Goal: Information Seeking & Learning: Learn about a topic

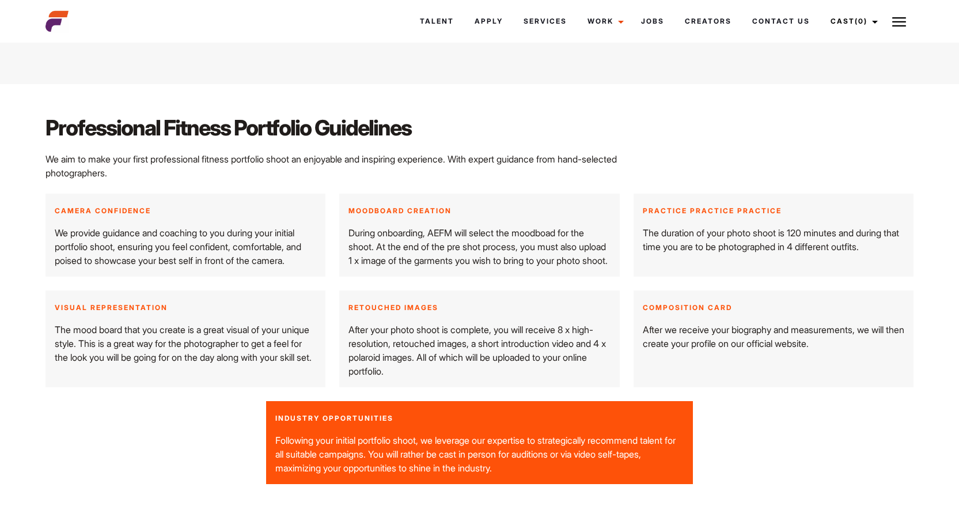
scroll to position [1438, 0]
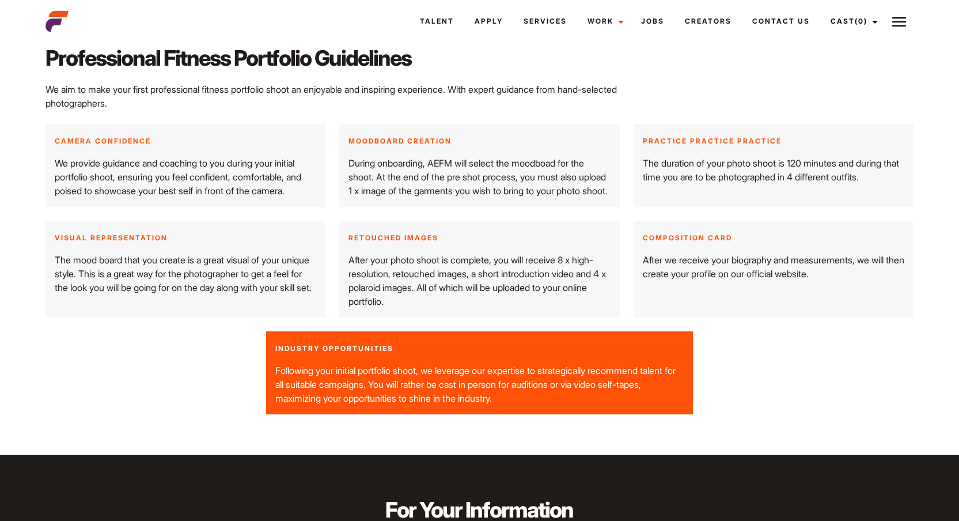
click at [278, 353] on strong "INDUSTRY OPPORTUNITIES" at bounding box center [334, 348] width 118 height 9
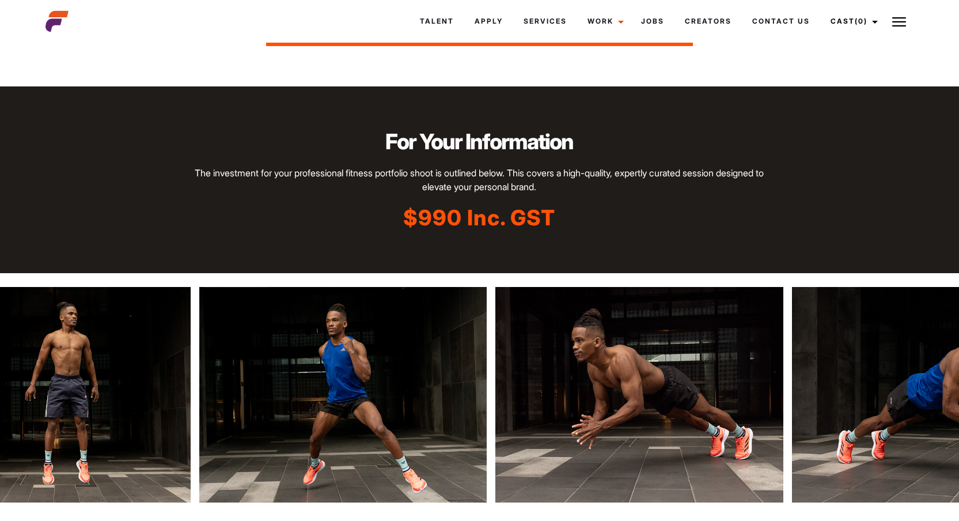
scroll to position [1850, 0]
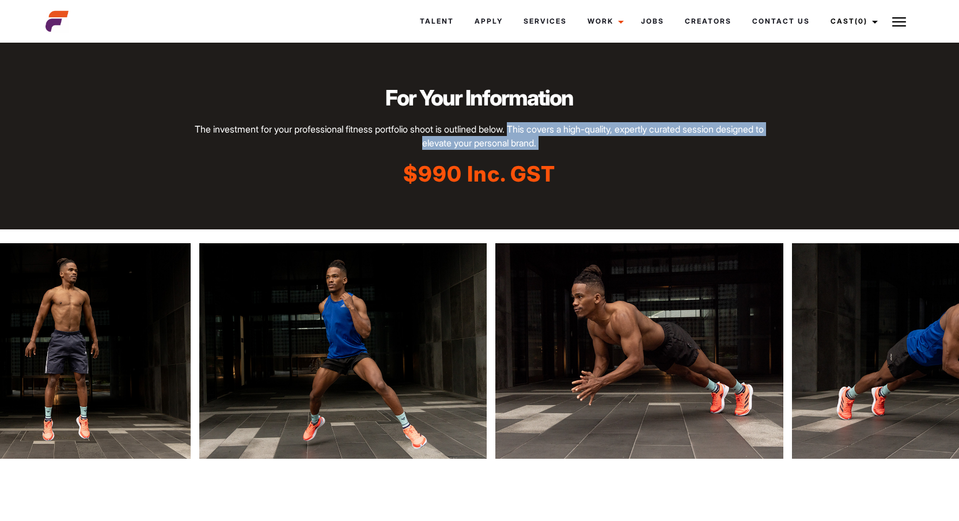
drag, startPoint x: 538, startPoint y: 155, endPoint x: 595, endPoint y: 183, distance: 63.7
click at [595, 183] on div "For Your Information The investment for your professional fitness portfolio sho…" at bounding box center [480, 136] width 588 height 106
drag, startPoint x: 538, startPoint y: 156, endPoint x: 580, endPoint y: 171, distance: 44.7
click at [580, 150] on p "The investment for your professional fitness portfolio shoot is outlined below.…" at bounding box center [479, 136] width 575 height 28
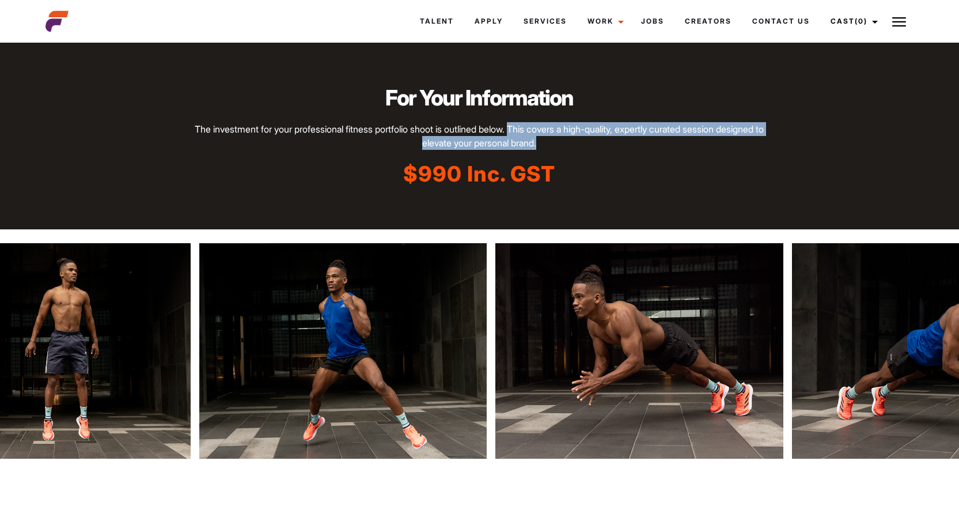
click at [580, 150] on p "The investment for your professional fitness portfolio shoot is outlined below.…" at bounding box center [479, 136] width 575 height 28
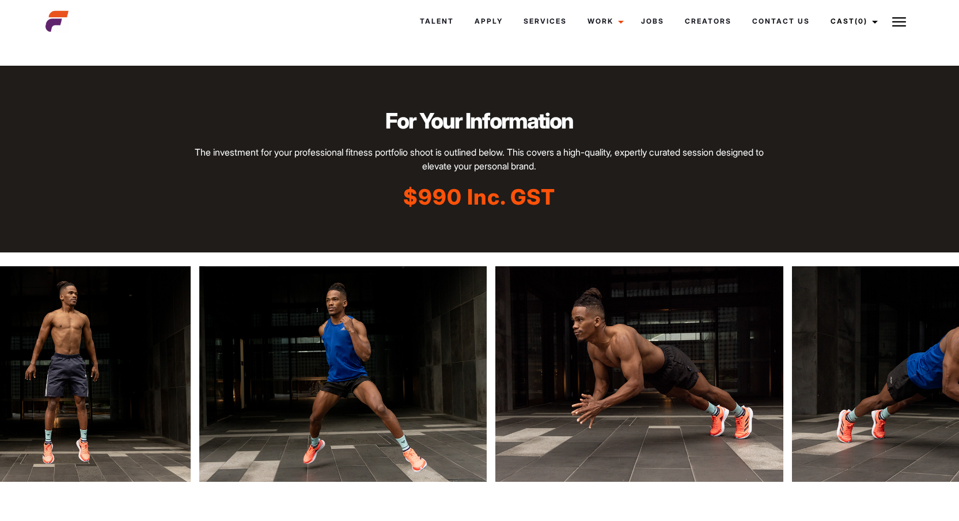
scroll to position [1829, 0]
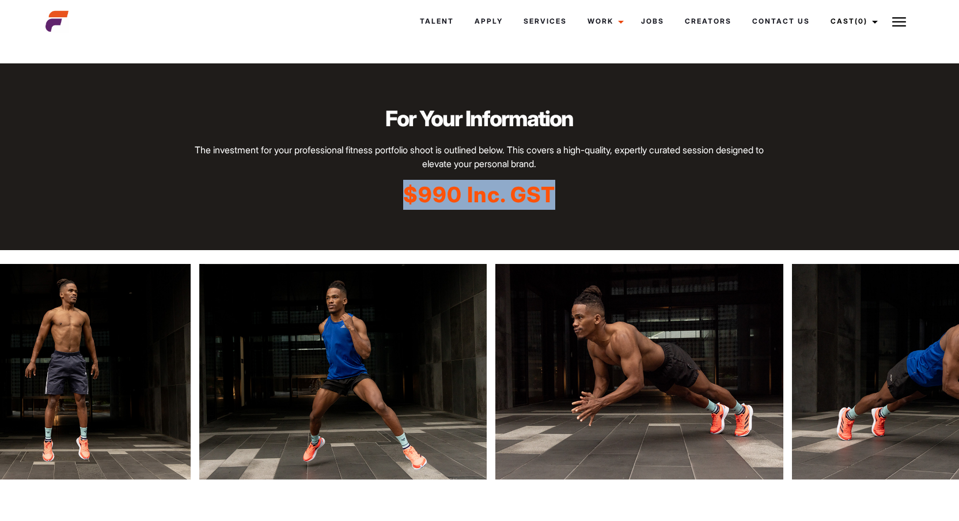
drag, startPoint x: 407, startPoint y: 226, endPoint x: 564, endPoint y: 228, distance: 156.8
click at [564, 210] on p "$990 Inc. GST" at bounding box center [479, 195] width 575 height 30
click at [538, 247] on div "For Your Information The investment for your professional fitness portfolio sho…" at bounding box center [479, 156] width 959 height 187
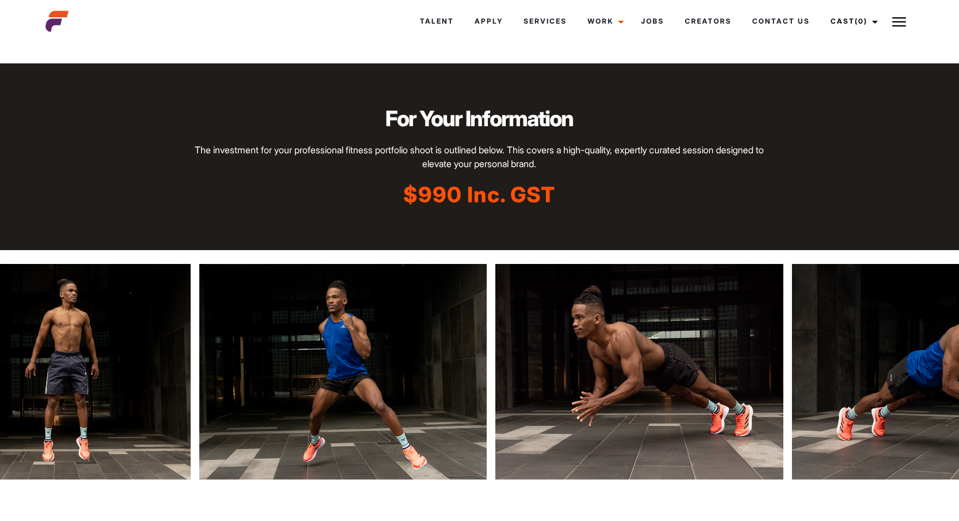
click at [501, 238] on div "For Your Information The investment for your professional fitness portfolio sho…" at bounding box center [479, 156] width 959 height 187
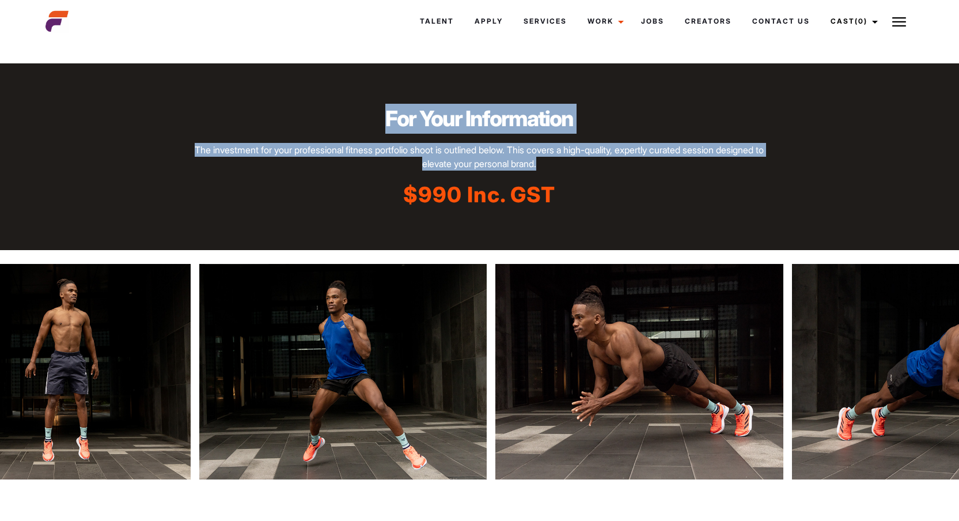
drag, startPoint x: 590, startPoint y: 198, endPoint x: 321, endPoint y: 142, distance: 274.3
click at [320, 139] on div "For Your Information The investment for your professional fitness portfolio sho…" at bounding box center [480, 157] width 588 height 106
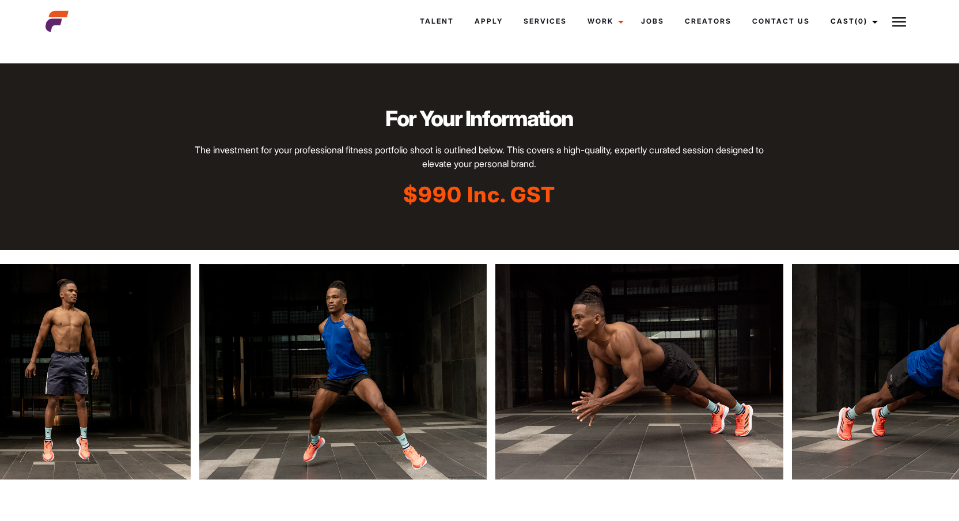
click at [327, 134] on h2 "For Your Information" at bounding box center [479, 119] width 575 height 30
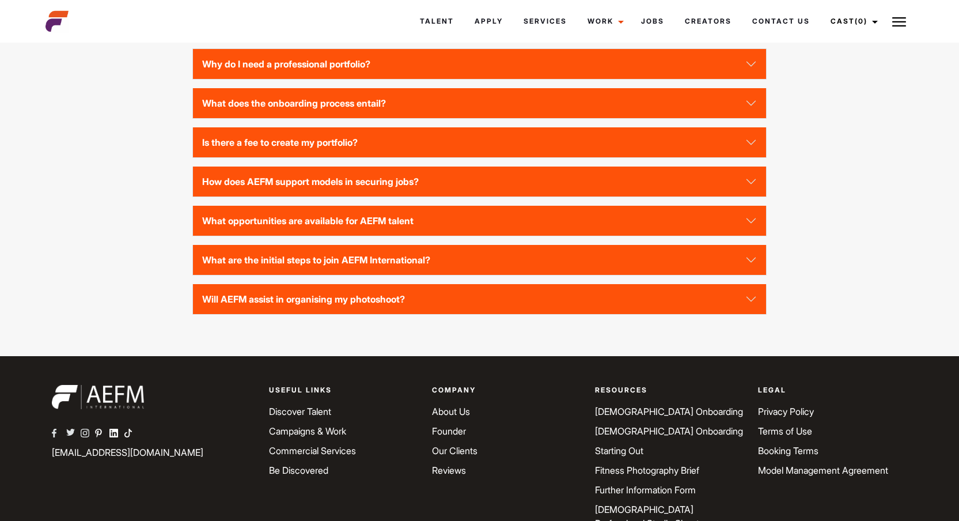
scroll to position [2603, 0]
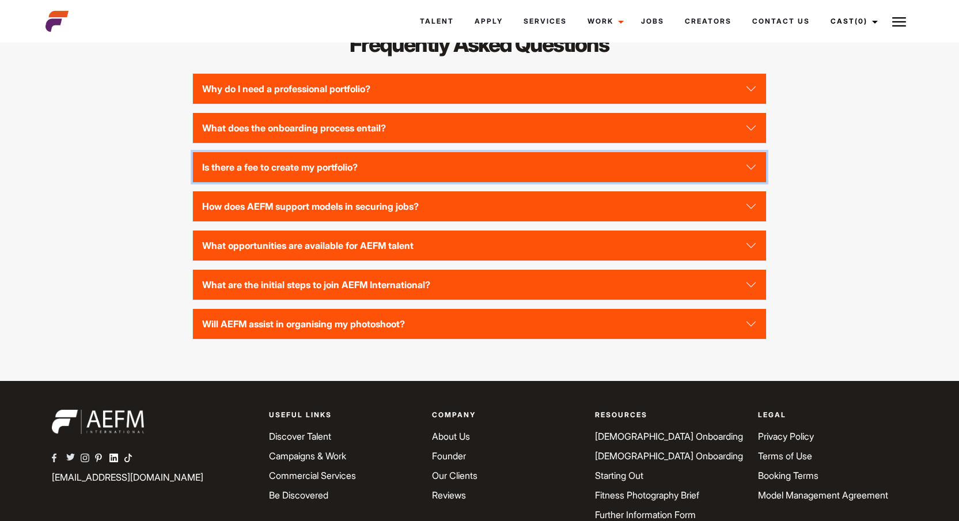
click at [762, 182] on button "Is there a fee to create my portfolio?" at bounding box center [479, 167] width 573 height 30
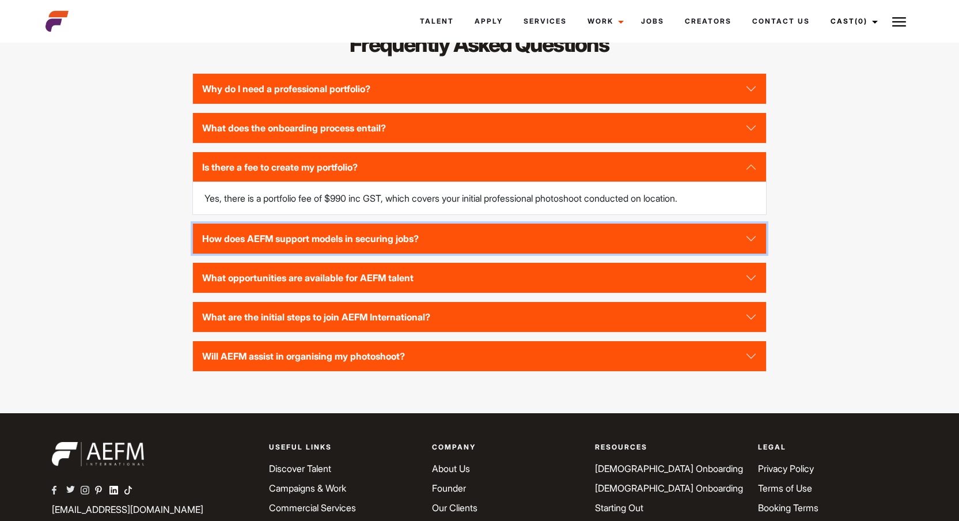
click at [497, 254] on button "How does AEFM support models in securing jobs?" at bounding box center [479, 239] width 573 height 30
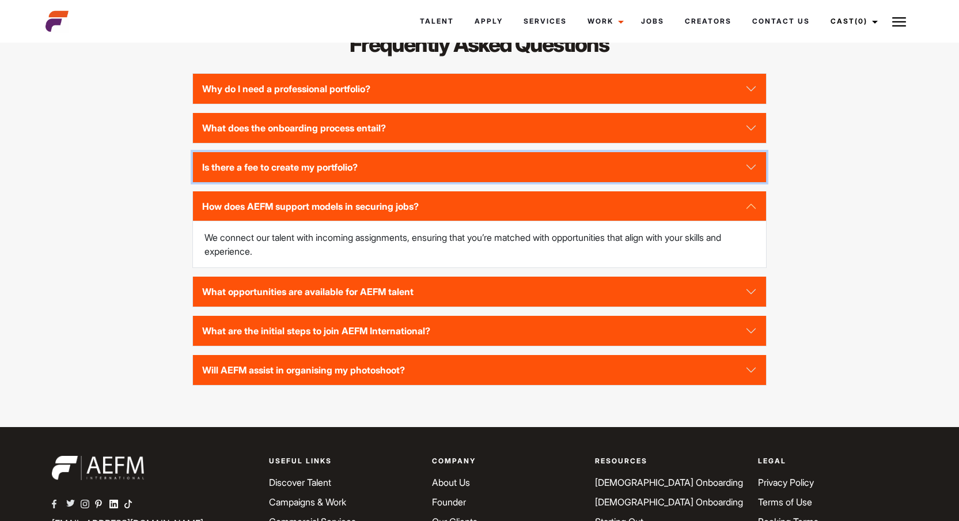
click at [456, 182] on button "Is there a fee to create my portfolio?" at bounding box center [479, 167] width 573 height 30
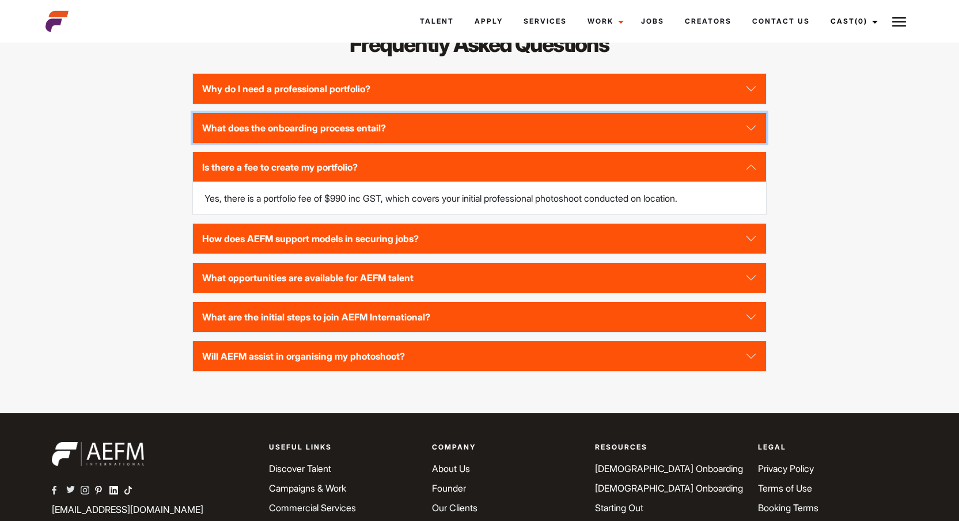
click at [481, 143] on button "What does the onboarding process entail?" at bounding box center [479, 128] width 573 height 30
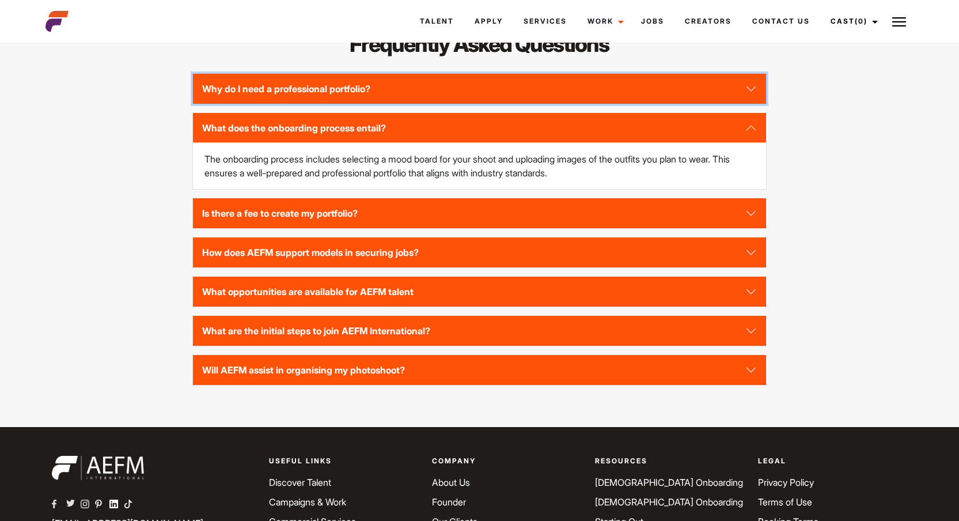
click at [494, 104] on button "Why do I need a professional portfolio?" at bounding box center [479, 89] width 573 height 30
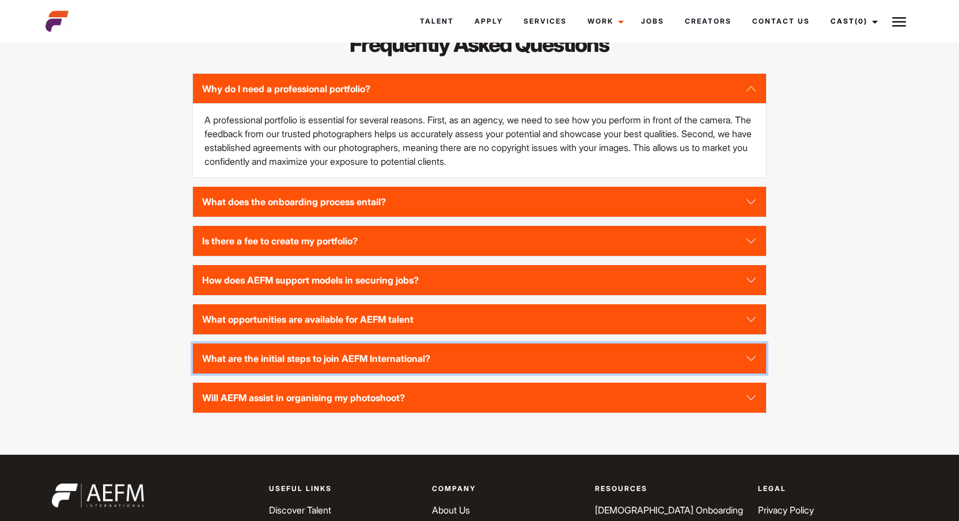
click at [467, 373] on button "What are the initial steps to join AEFM International?" at bounding box center [479, 358] width 573 height 30
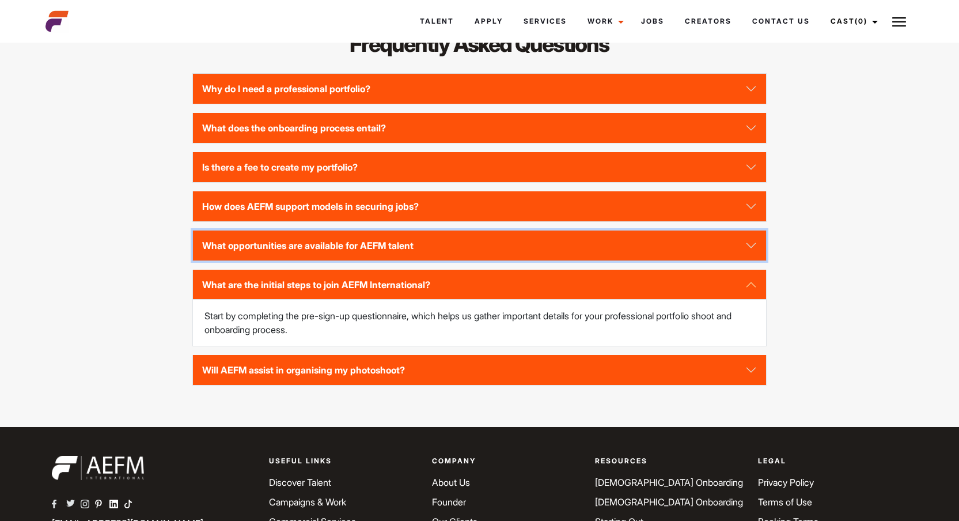
click at [488, 260] on button "What opportunities are available for AEFM talent" at bounding box center [479, 246] width 573 height 30
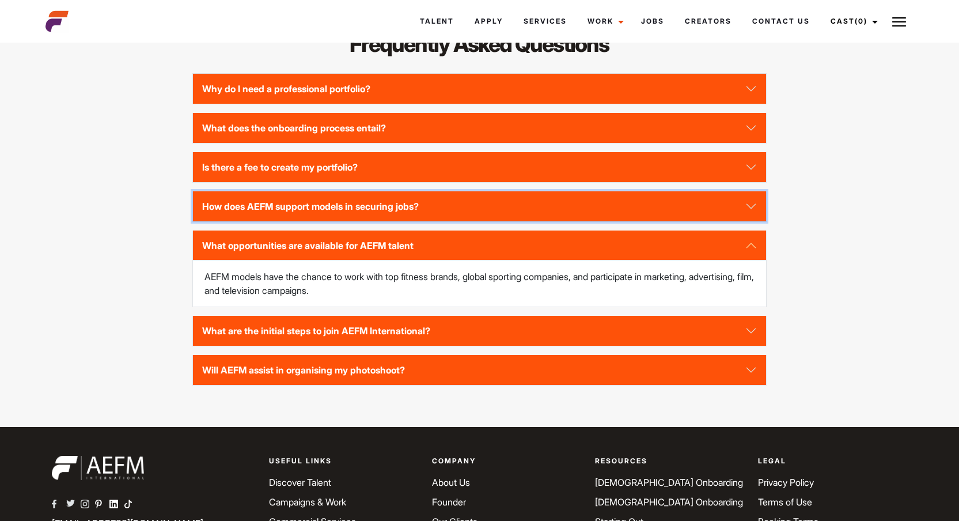
click at [489, 221] on button "How does AEFM support models in securing jobs?" at bounding box center [479, 206] width 573 height 30
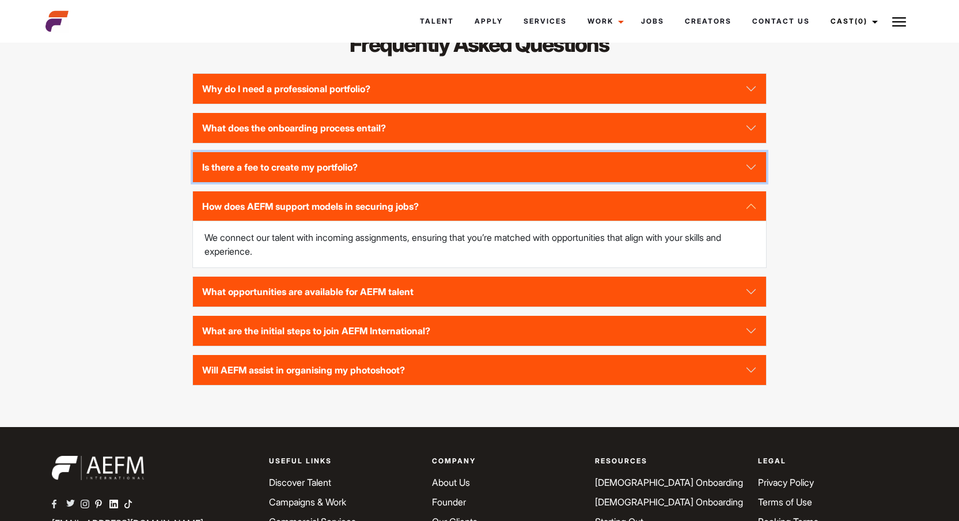
click at [499, 182] on button "Is there a fee to create my portfolio?" at bounding box center [479, 167] width 573 height 30
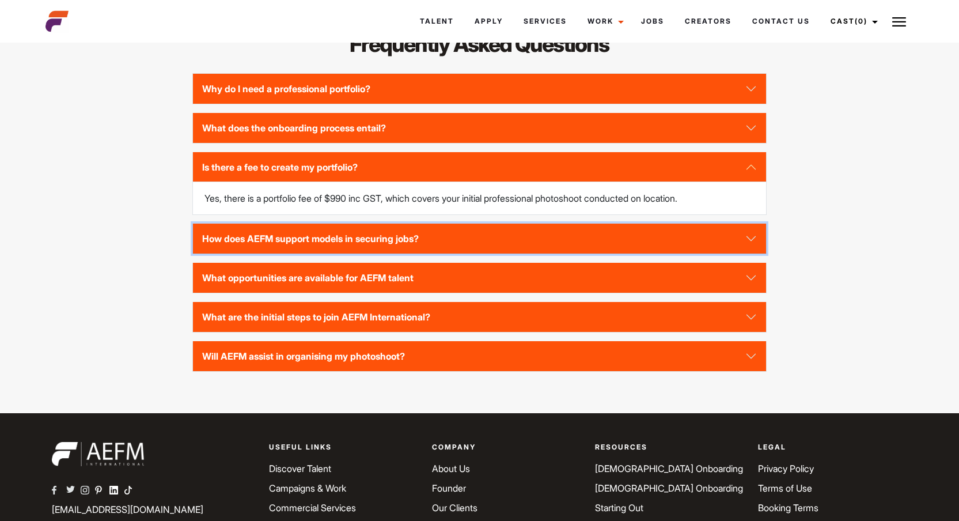
click at [479, 254] on button "How does AEFM support models in securing jobs?" at bounding box center [479, 239] width 573 height 30
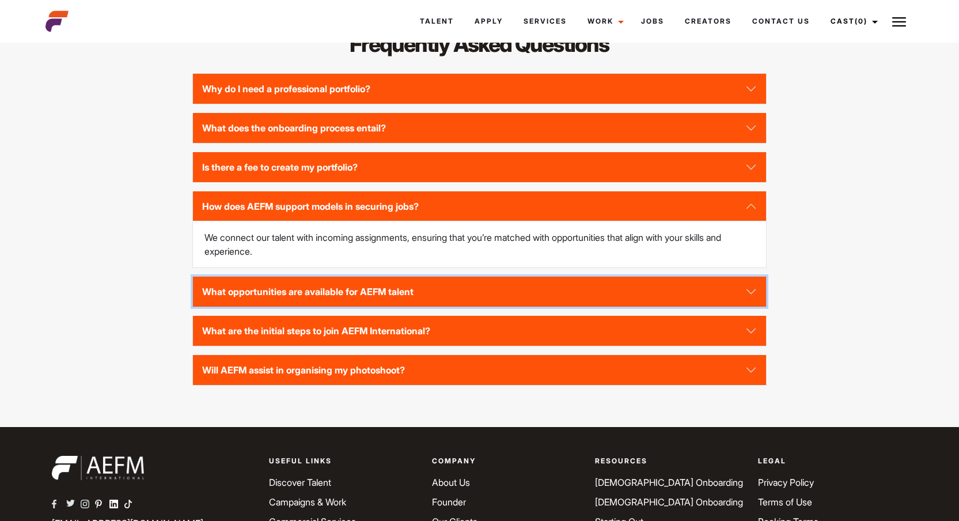
click at [464, 307] on button "What opportunities are available for AEFM talent" at bounding box center [479, 292] width 573 height 30
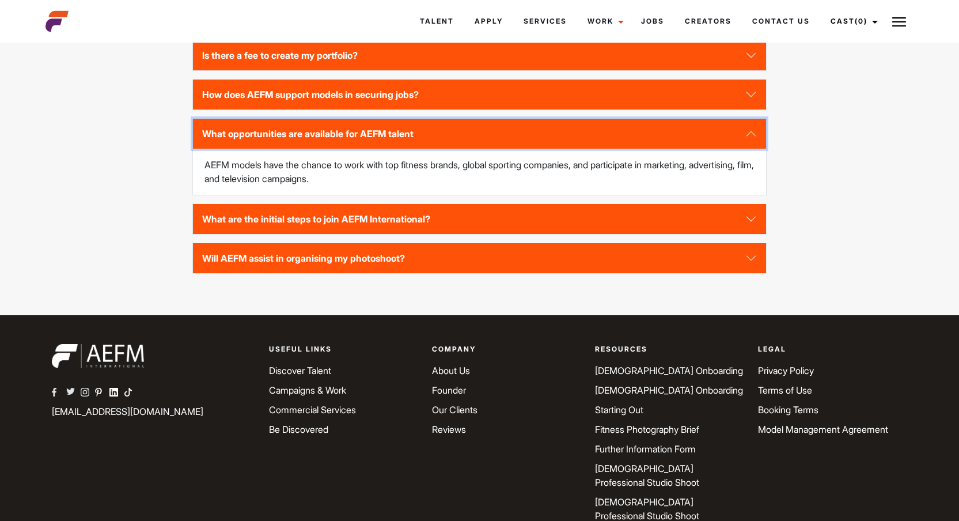
scroll to position [2774, 0]
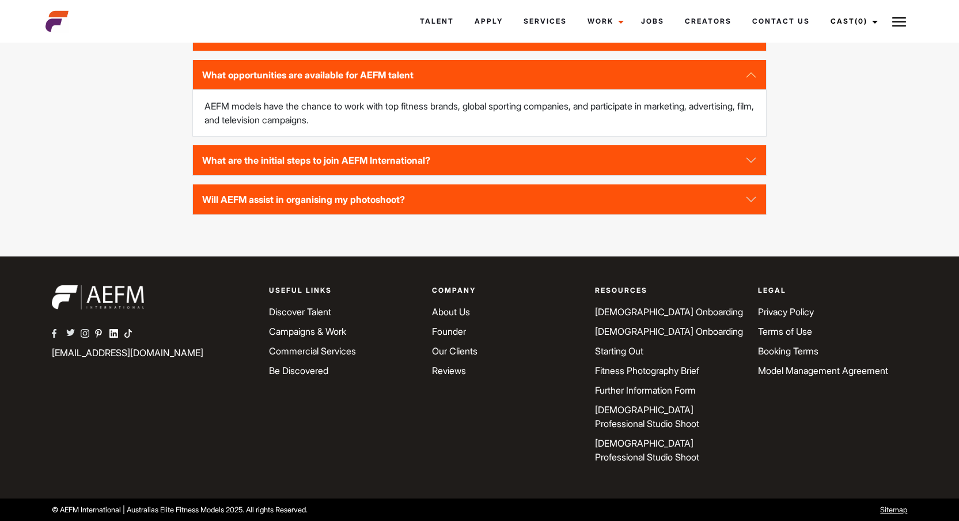
click at [322, 318] on link "Discover Talent" at bounding box center [300, 312] width 62 height 12
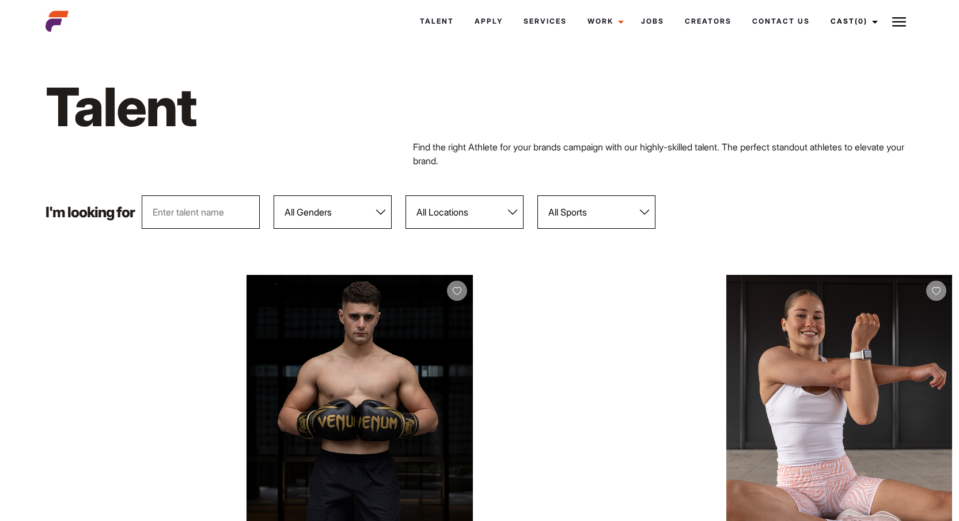
click at [237, 211] on input "text" at bounding box center [201, 211] width 118 height 33
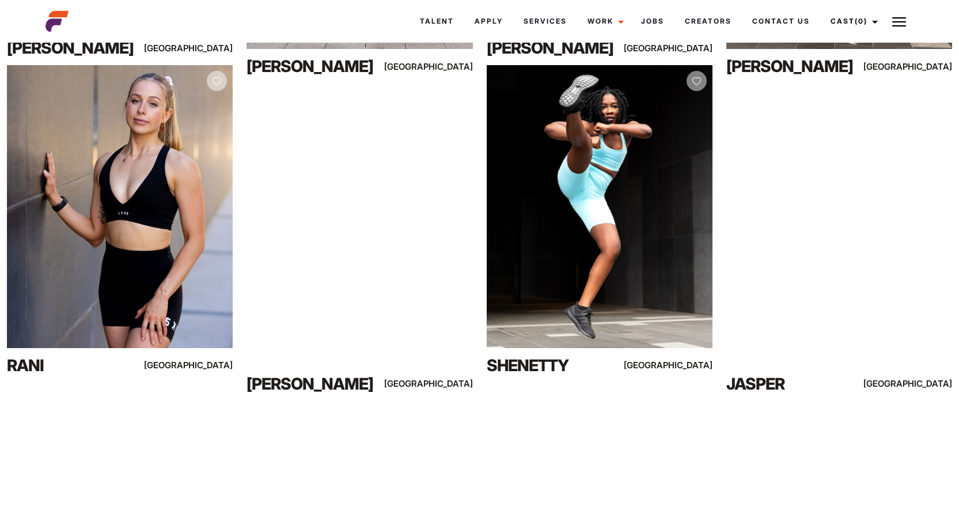
scroll to position [7494, 0]
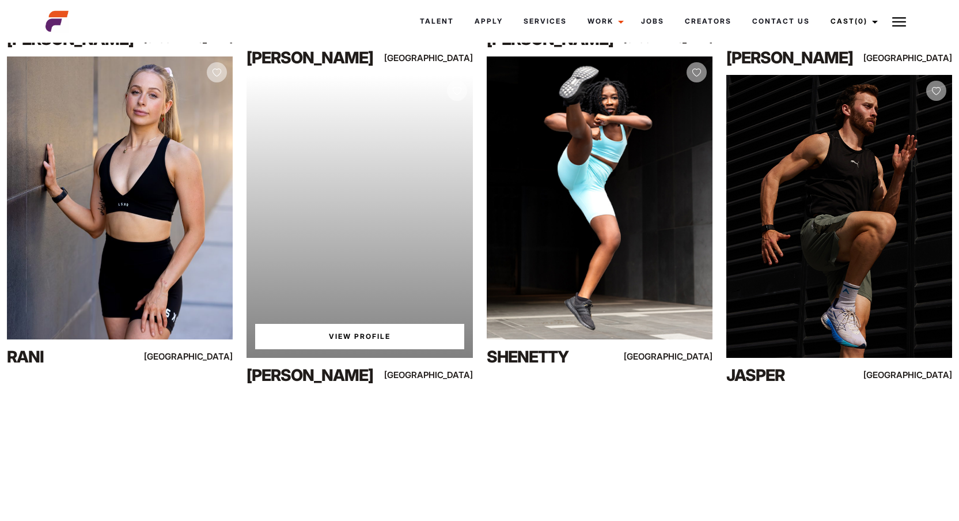
click at [292, 344] on link "View Profile" at bounding box center [359, 336] width 209 height 25
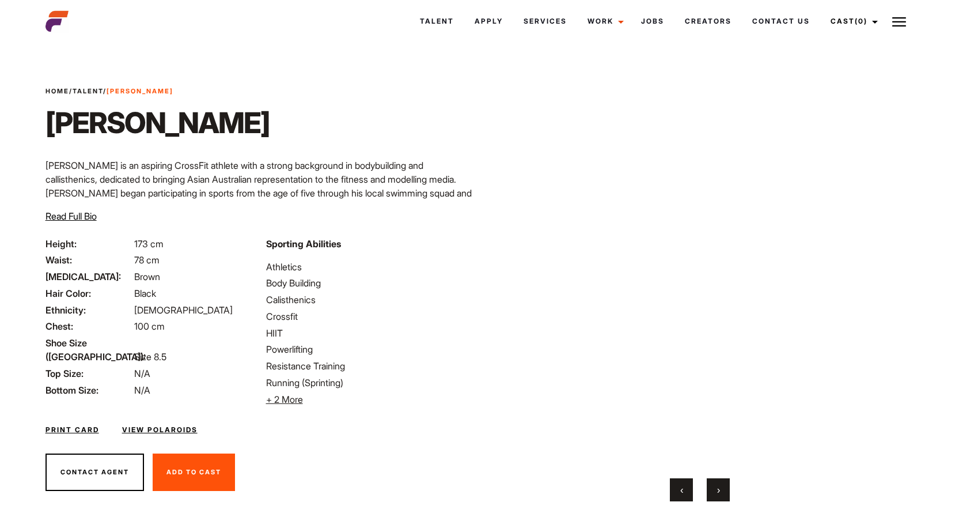
click at [290, 399] on span "+ 2 More" at bounding box center [284, 400] width 37 height 12
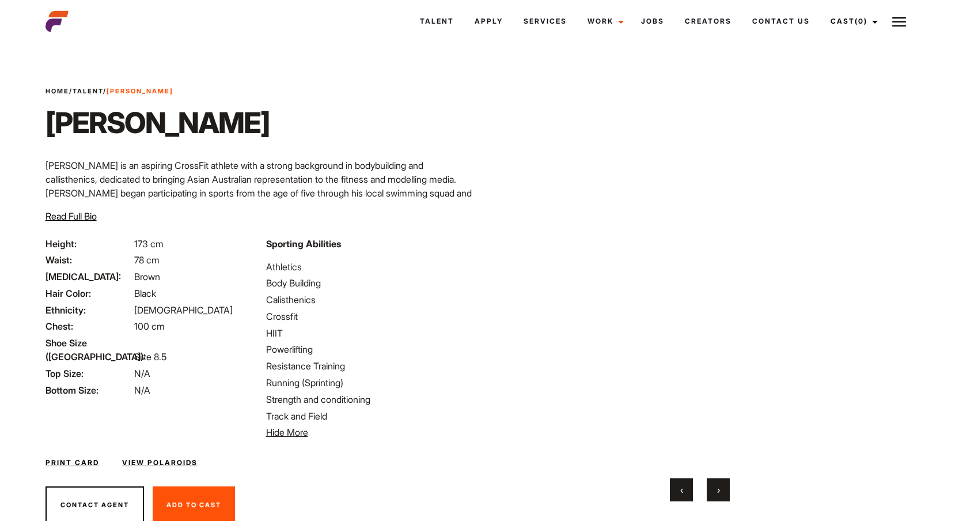
drag, startPoint x: 266, startPoint y: 267, endPoint x: 341, endPoint y: 414, distance: 164.7
click at [341, 414] on ul "Athletics Body Building Calisthenics Crossfit HIIT Powerlifting Resistance Trai…" at bounding box center [369, 350] width 207 height 180
click at [341, 414] on li "Track and Field" at bounding box center [369, 416] width 207 height 14
drag, startPoint x: 341, startPoint y: 414, endPoint x: 264, endPoint y: 271, distance: 162.7
click at [264, 271] on div "Sporting Abilities Athletics Body Building Calisthenics Crossfit HIIT Powerlift…" at bounding box center [369, 338] width 221 height 203
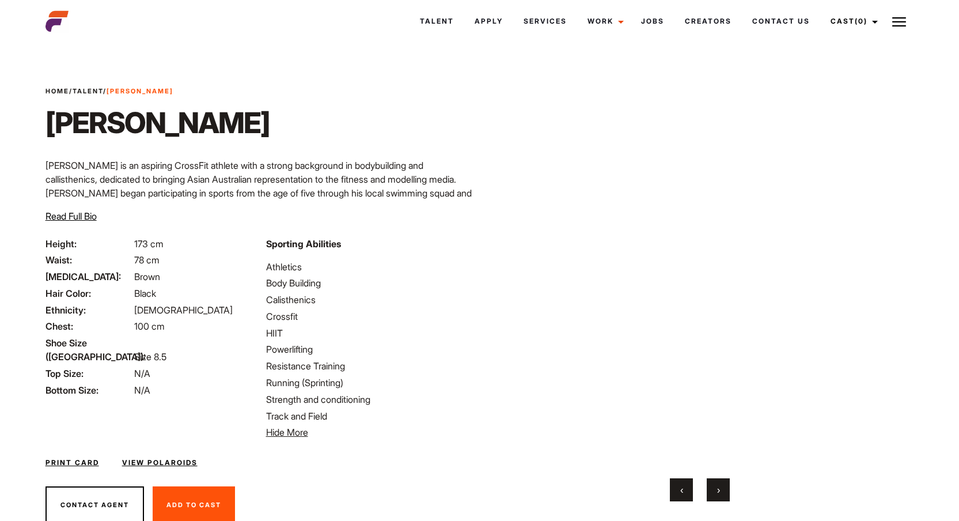
click at [263, 276] on div "Sporting Abilities Athletics Body Building Calisthenics Crossfit HIIT Powerlift…" at bounding box center [369, 338] width 221 height 203
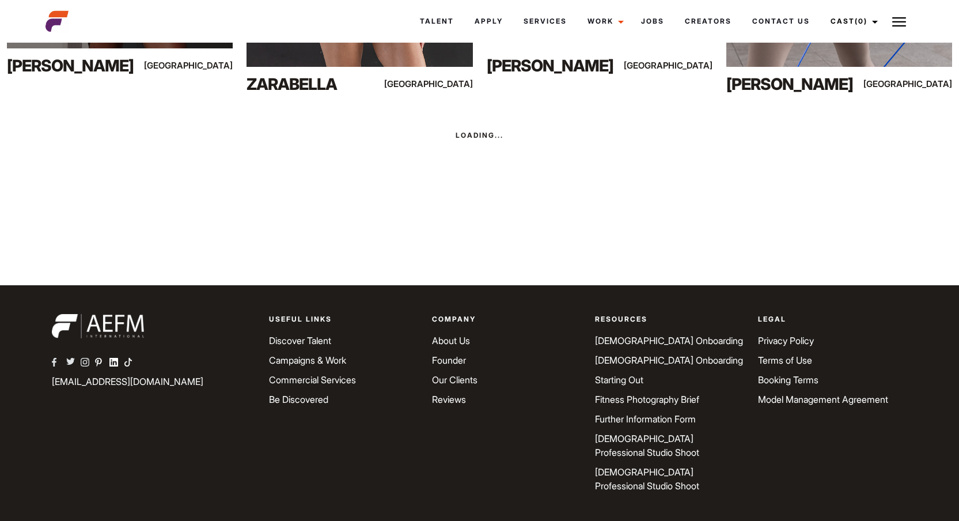
scroll to position [1126, 0]
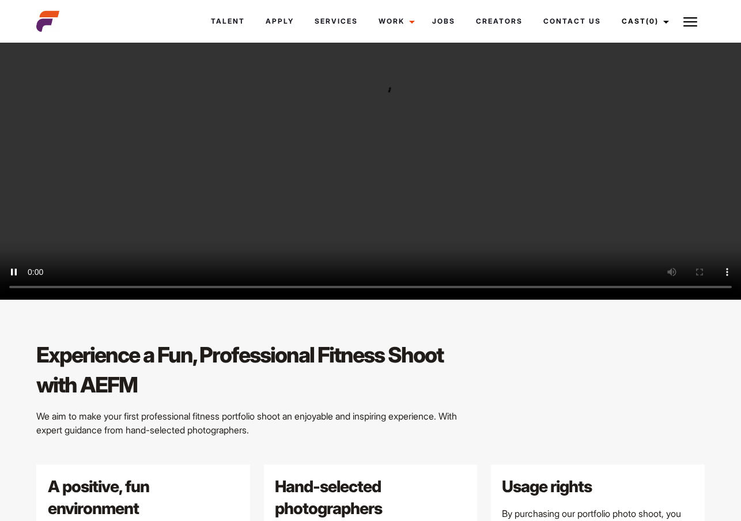
scroll to position [605, 0]
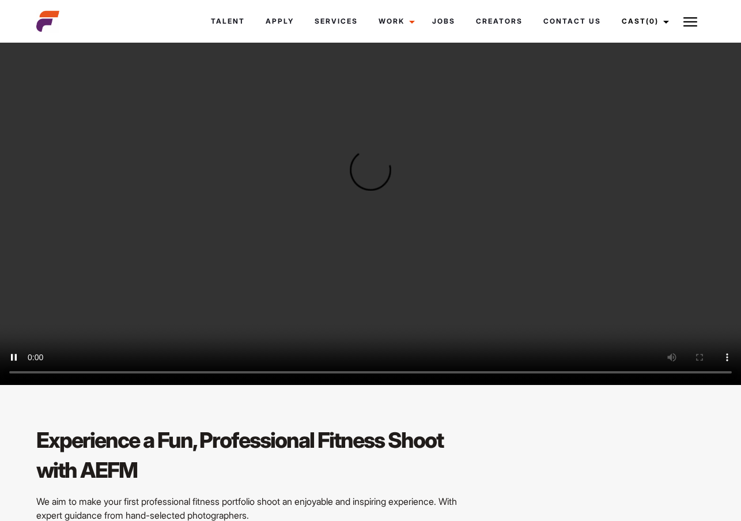
click at [247, 230] on video "Your browser does not support the video tag." at bounding box center [370, 176] width 741 height 417
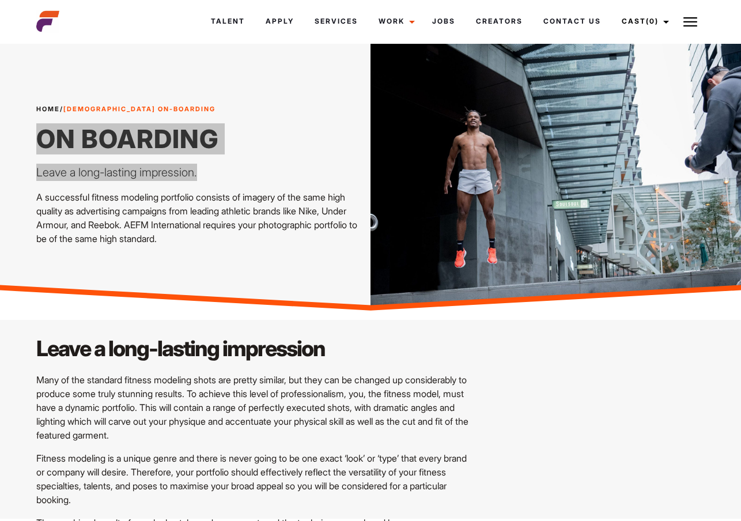
scroll to position [0, 0]
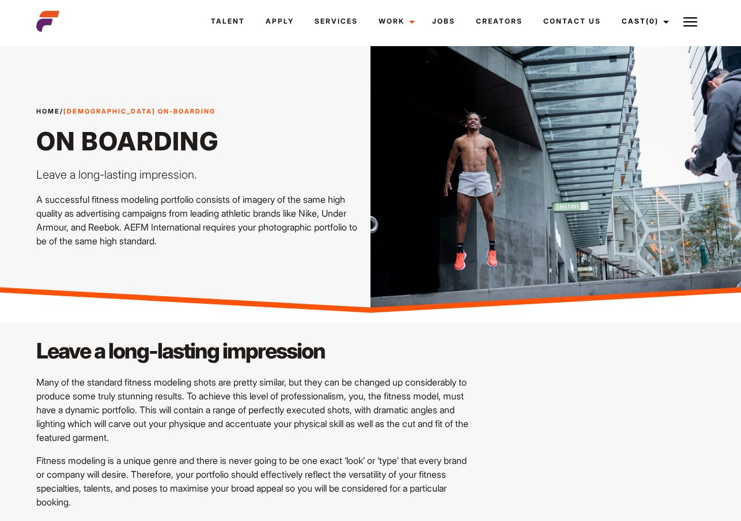
click at [568, 350] on div "Leave a long-lasting impression Many of the standard fitness modeling shots are…" at bounding box center [370, 441] width 682 height 210
click at [83, 183] on div "Home / [DEMOGRAPHIC_DATA] On-Boarding On Boarding Leave a long-lasting impressi…" at bounding box center [199, 177] width 327 height 141
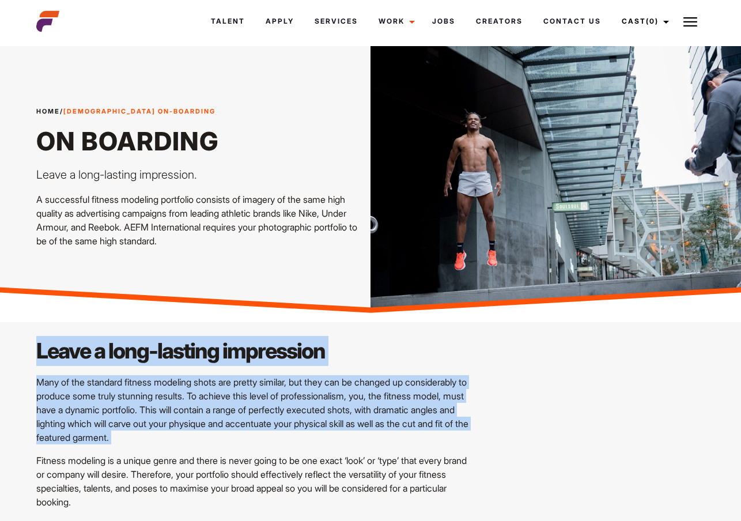
drag, startPoint x: 37, startPoint y: 135, endPoint x: 558, endPoint y: 449, distance: 608.6
click at [558, 449] on div "Leave a long-lasting impression Many of the standard fitness modeling shots are…" at bounding box center [370, 441] width 682 height 210
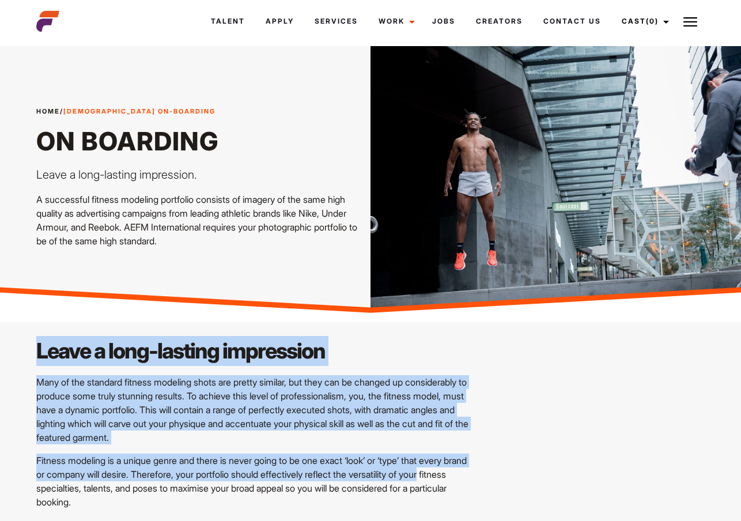
drag, startPoint x: 36, startPoint y: 144, endPoint x: 497, endPoint y: 474, distance: 566.3
click at [543, 444] on div "Leave a long-lasting impression Many of the standard fitness modeling shots are…" at bounding box center [370, 441] width 682 height 210
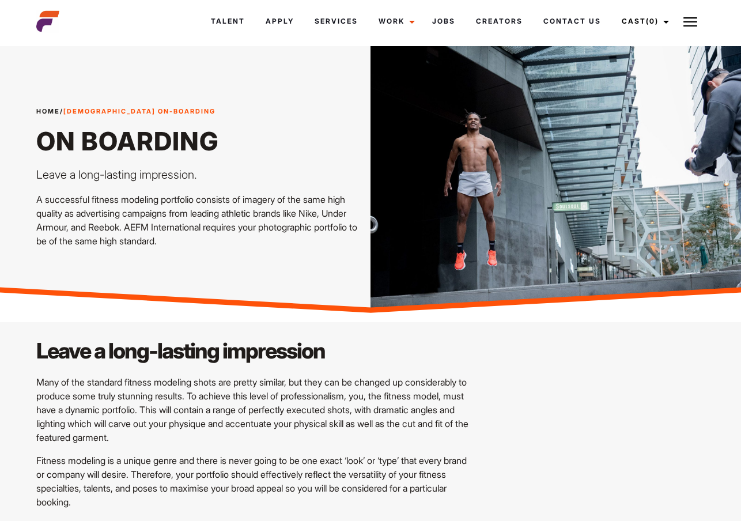
click at [664, 325] on div "Leave a long-lasting impression Many of the standard fitness modeling shots are…" at bounding box center [370, 447] width 741 height 251
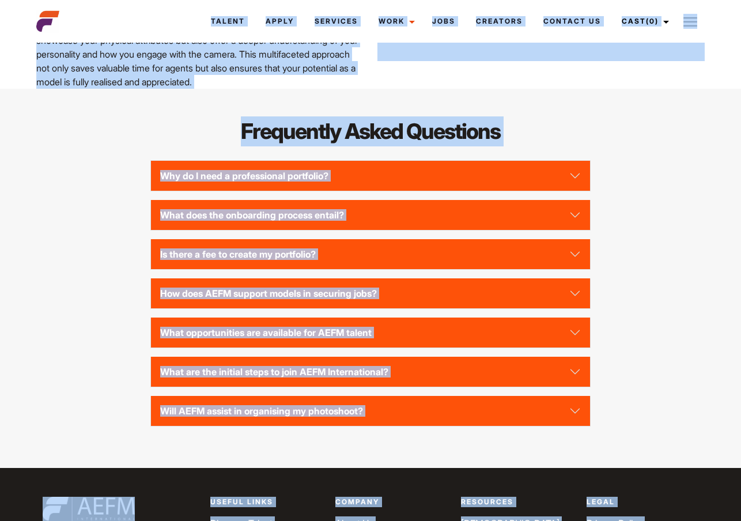
scroll to position [2401, 0]
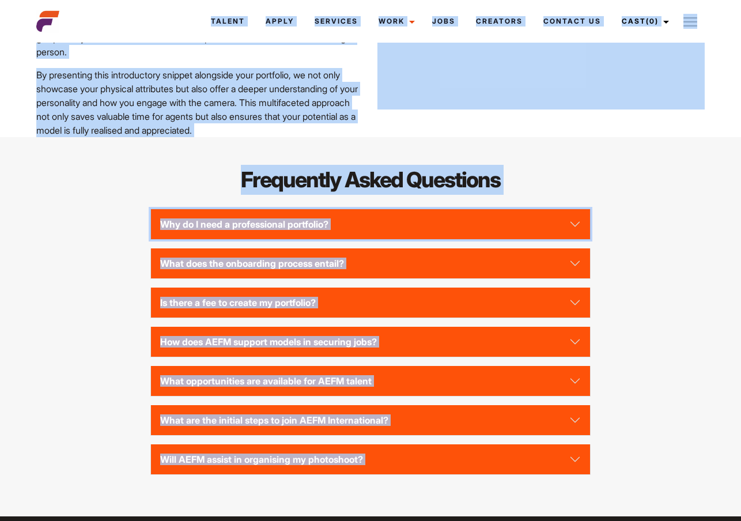
click at [577, 239] on button "Why do I need a professional portfolio?" at bounding box center [371, 224] width 440 height 30
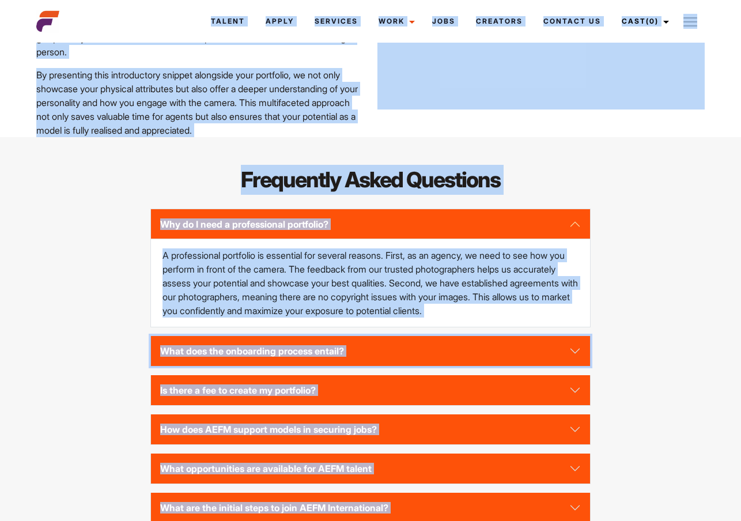
click at [579, 366] on button "What does the onboarding process entail?" at bounding box center [371, 351] width 440 height 30
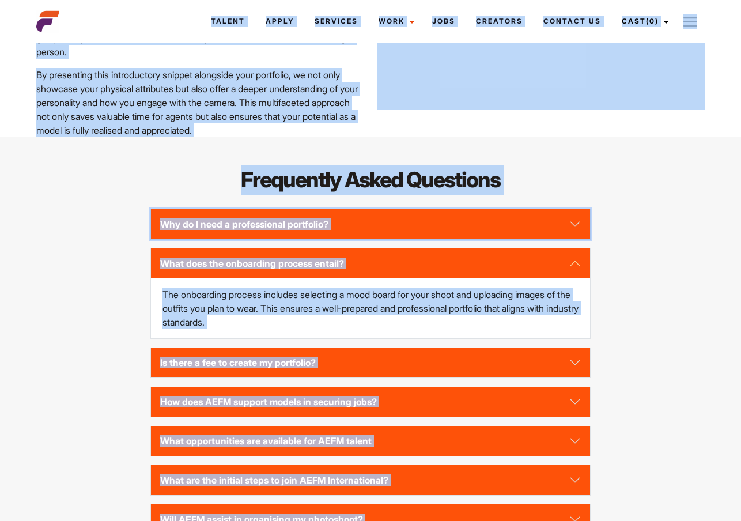
click at [577, 239] on button "Why do I need a professional portfolio?" at bounding box center [371, 224] width 440 height 30
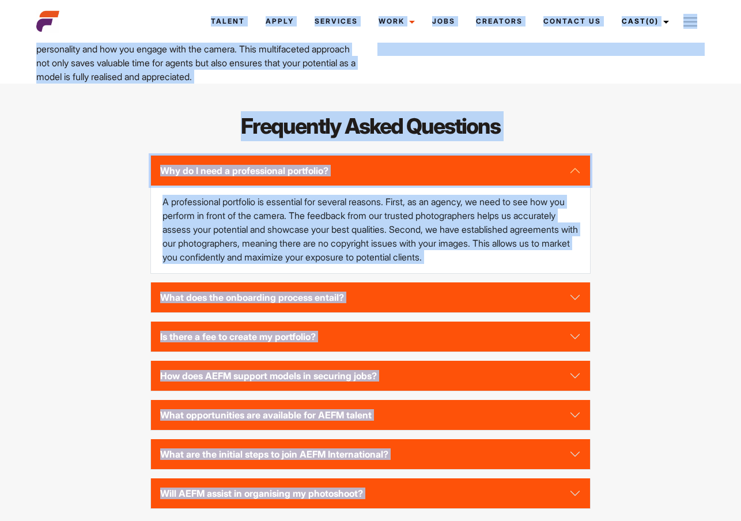
scroll to position [2463, 0]
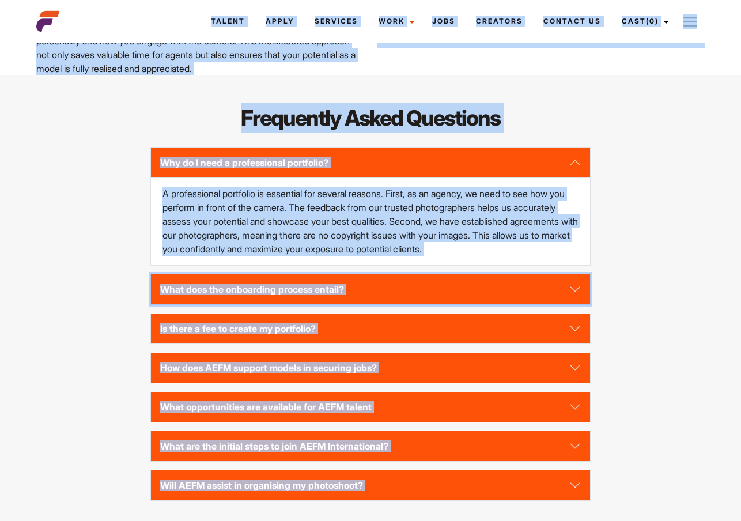
click at [575, 304] on button "What does the onboarding process entail?" at bounding box center [371, 289] width 440 height 30
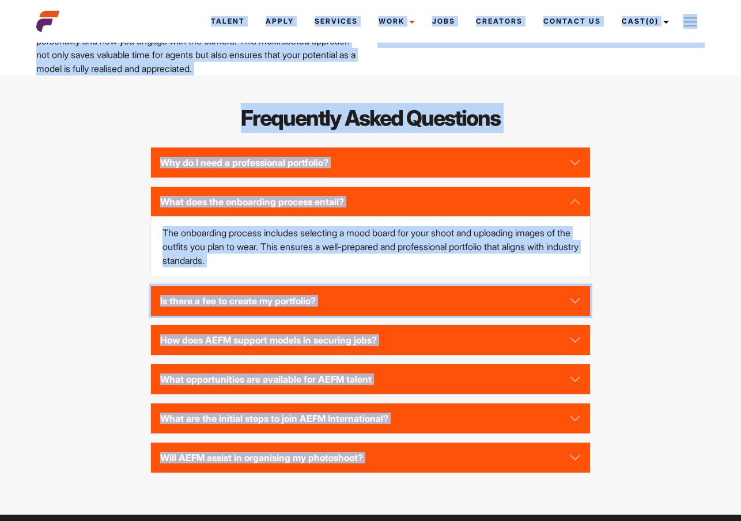
click at [572, 316] on button "Is there a fee to create my portfolio?" at bounding box center [371, 301] width 440 height 30
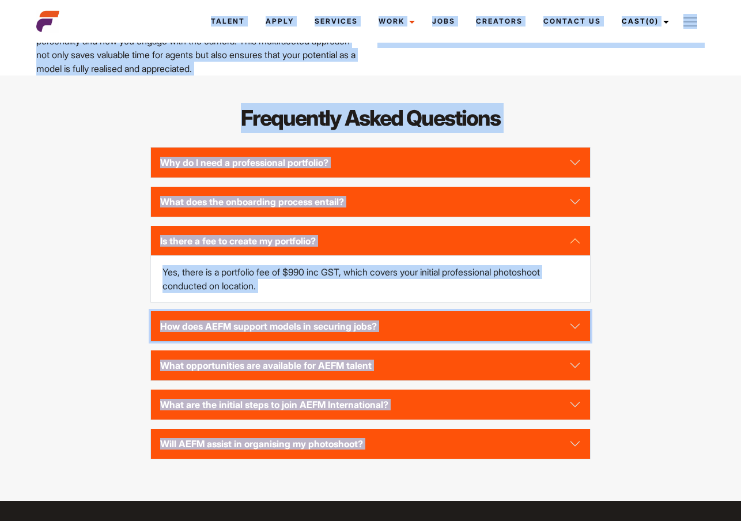
click at [576, 341] on button "How does AEFM support models in securing jobs?" at bounding box center [371, 326] width 440 height 30
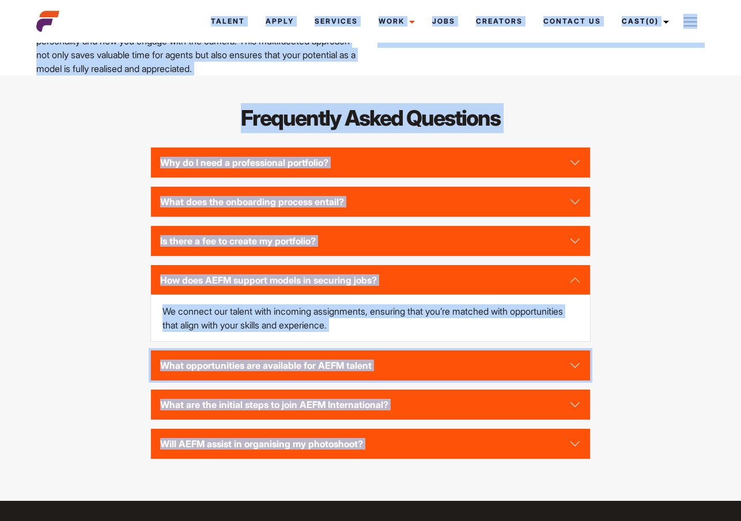
click at [573, 380] on button "What opportunities are available for AEFM talent" at bounding box center [371, 365] width 440 height 30
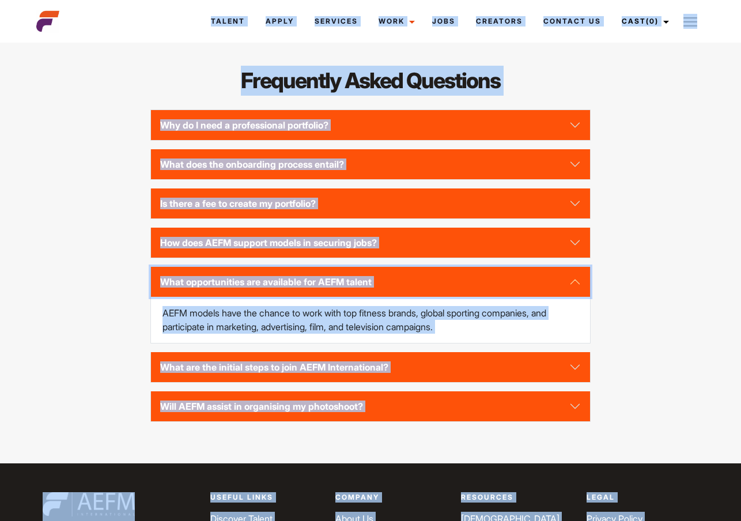
scroll to position [2507, 0]
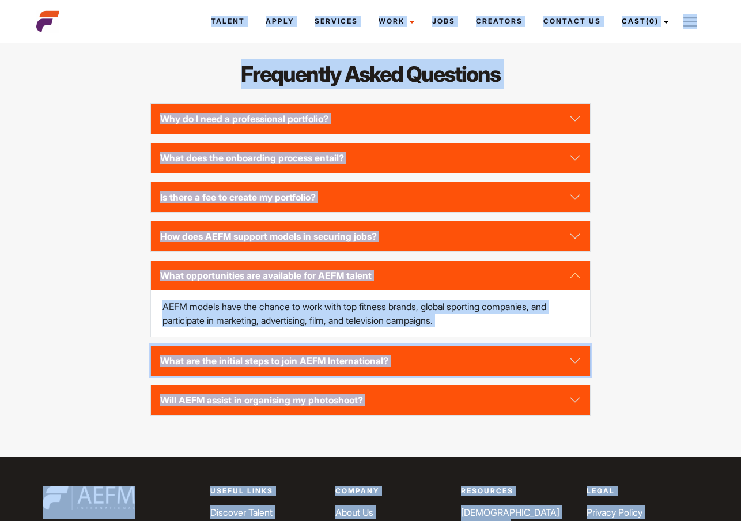
click at [576, 376] on button "What are the initial steps to join AEFM International?" at bounding box center [371, 361] width 440 height 30
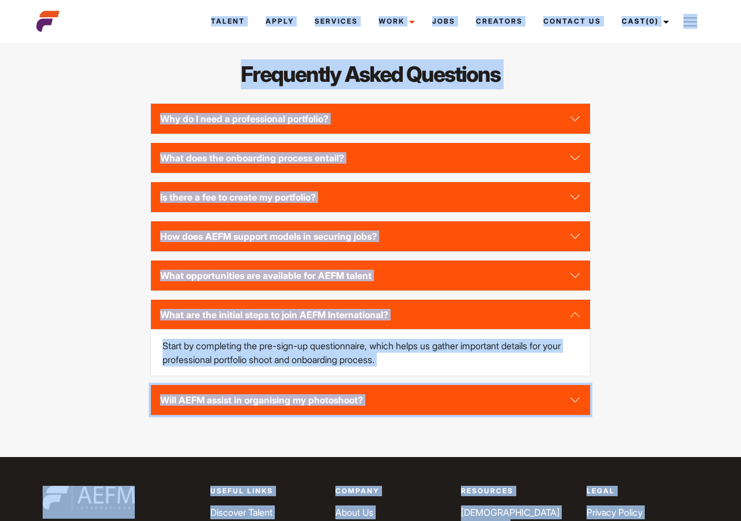
click at [574, 415] on button "Will AEFM assist in organising my photoshoot?" at bounding box center [371, 400] width 440 height 30
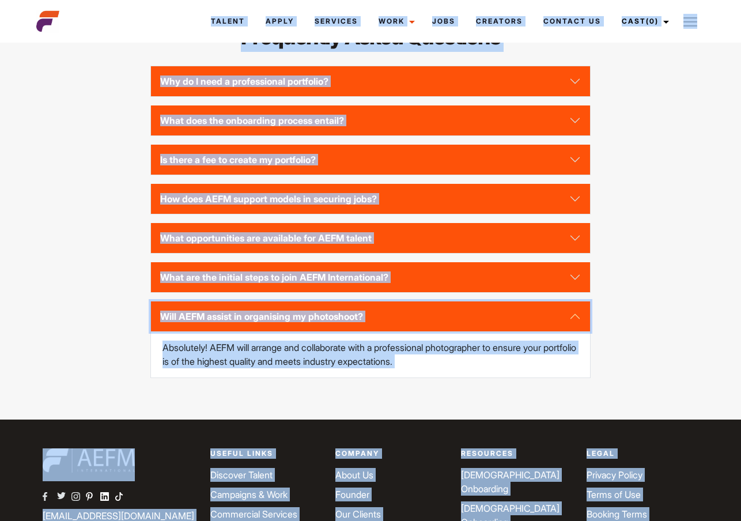
scroll to position [2545, 0]
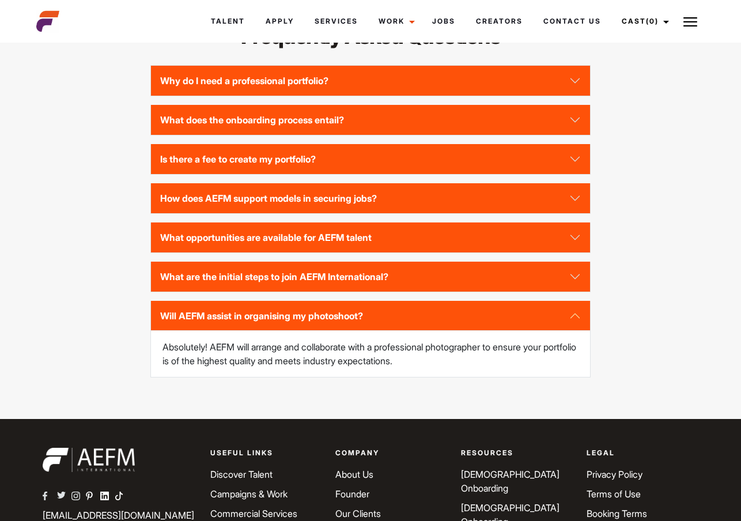
click at [615, 391] on div "Frequently Asked Questions Why do I need a professional portfolio? A profession…" at bounding box center [370, 206] width 682 height 370
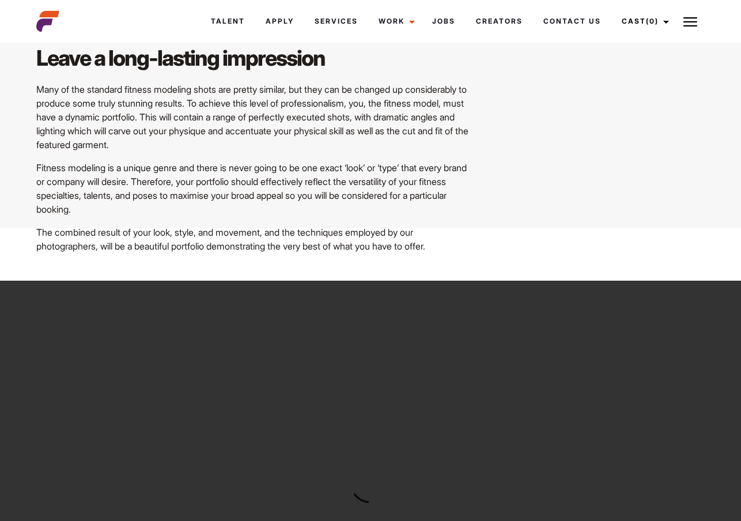
scroll to position [0, 0]
